Goal: Transaction & Acquisition: Obtain resource

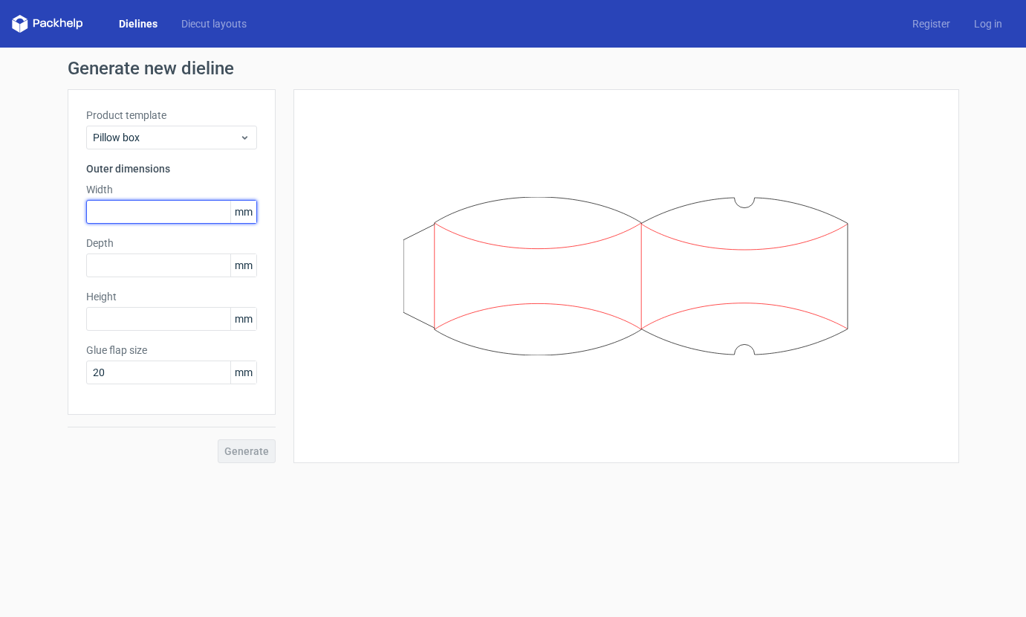
click at [162, 211] on input "text" at bounding box center [171, 212] width 171 height 24
type input "95"
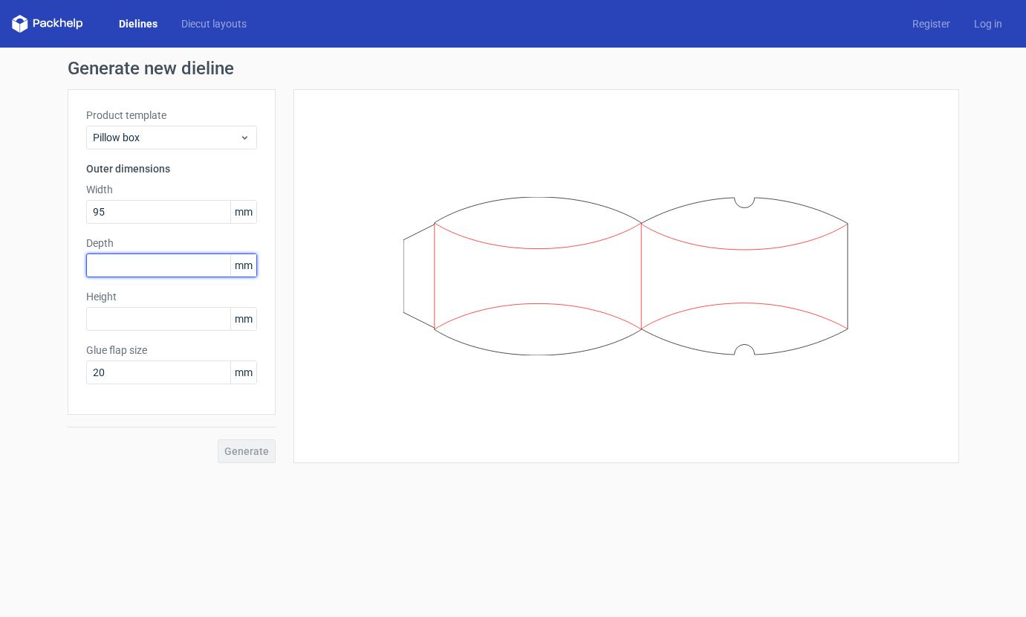
click at [97, 269] on input "text" at bounding box center [171, 265] width 171 height 24
drag, startPoint x: 113, startPoint y: 262, endPoint x: 58, endPoint y: 262, distance: 55.0
click at [58, 262] on div "Generate new dieline Product template Pillow box Outer dimensions Width 95 mm D…" at bounding box center [513, 261] width 1026 height 427
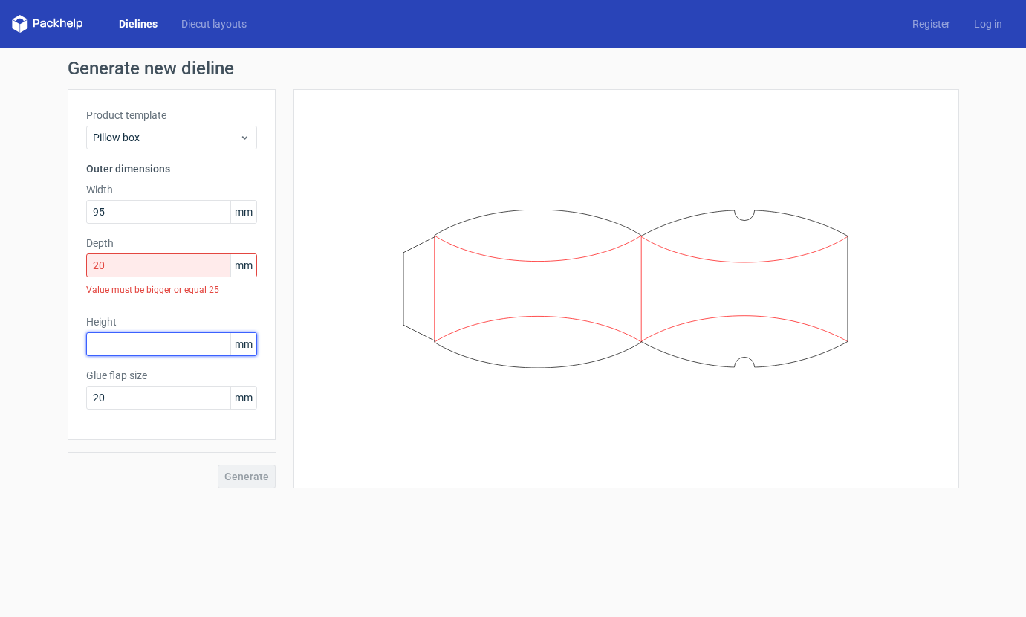
click at [119, 322] on div "Height mm" at bounding box center [171, 335] width 171 height 42
drag, startPoint x: 127, startPoint y: 265, endPoint x: 73, endPoint y: 248, distance: 56.7
click at [73, 248] on div "Product template Pillow box Outer dimensions Width 95 mm Depth 20 mm Value must…" at bounding box center [172, 264] width 208 height 351
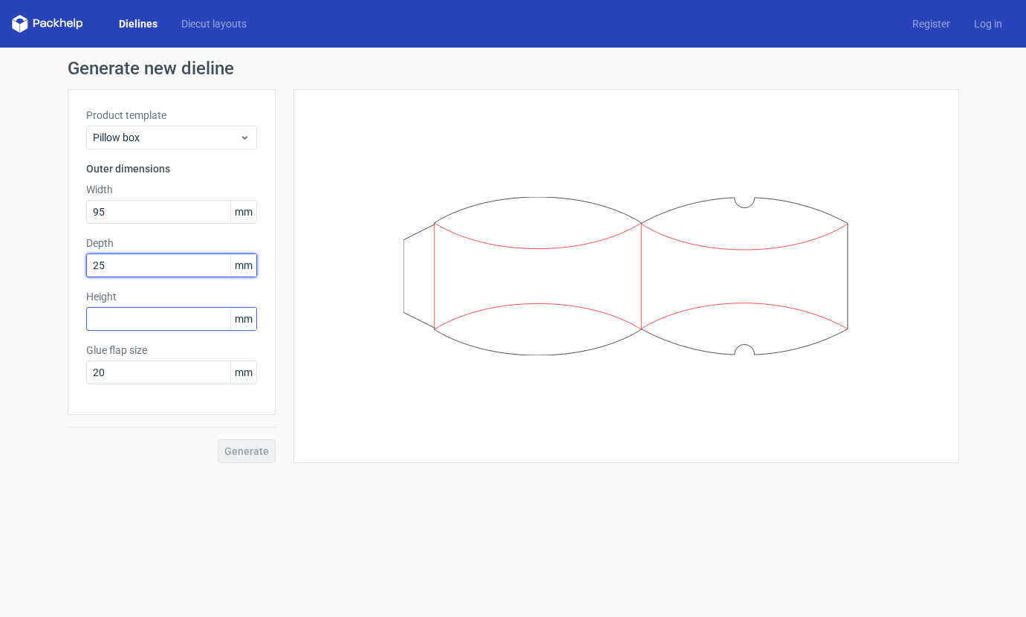
type input "25"
click at [114, 324] on input "text" at bounding box center [171, 319] width 171 height 24
click at [255, 449] on span "Generate" at bounding box center [246, 451] width 45 height 10
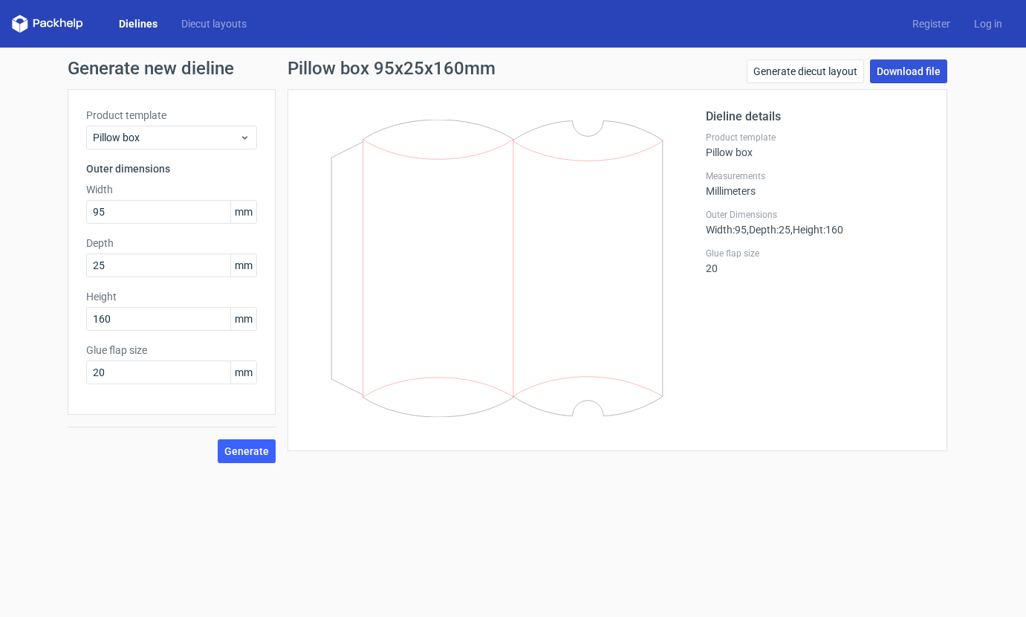
click at [905, 75] on link "Download file" at bounding box center [908, 71] width 77 height 24
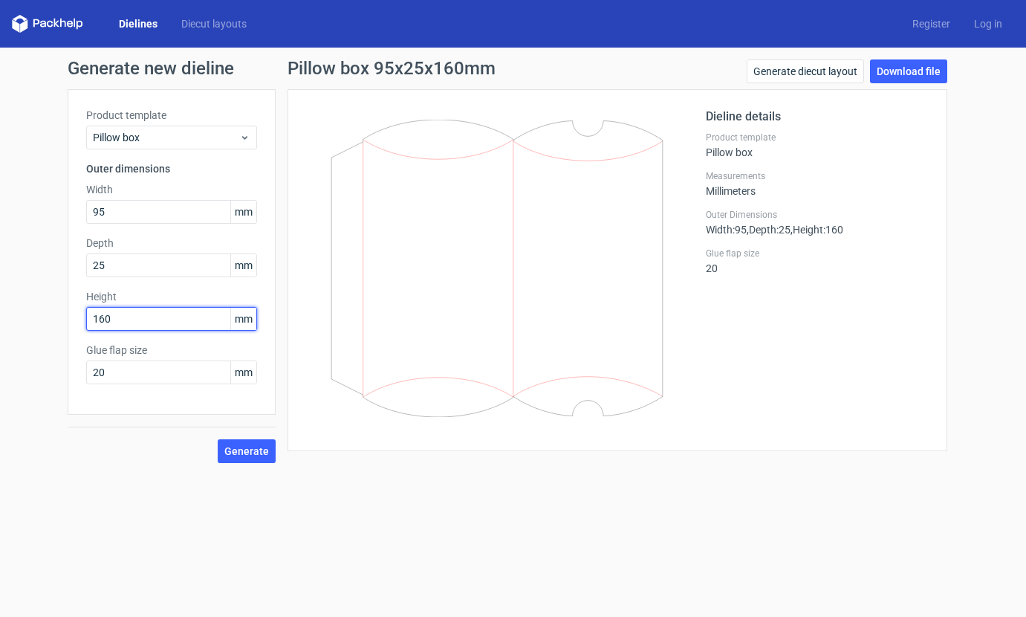
drag, startPoint x: 129, startPoint y: 315, endPoint x: 71, endPoint y: 313, distance: 57.3
click at [71, 313] on div "Product template Pillow box Outer dimensions Width 95 mm Depth 25 mm Height 160…" at bounding box center [172, 251] width 208 height 325
type input "180"
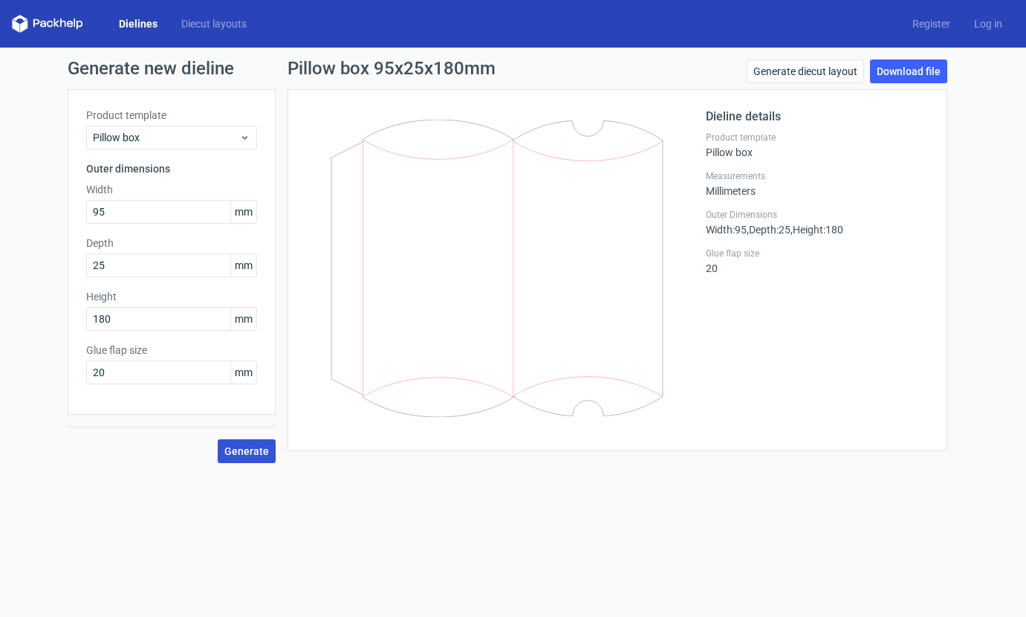
click at [250, 454] on span "Generate" at bounding box center [246, 451] width 45 height 10
click at [926, 72] on link "Download file" at bounding box center [908, 71] width 77 height 24
